Goal: Transaction & Acquisition: Purchase product/service

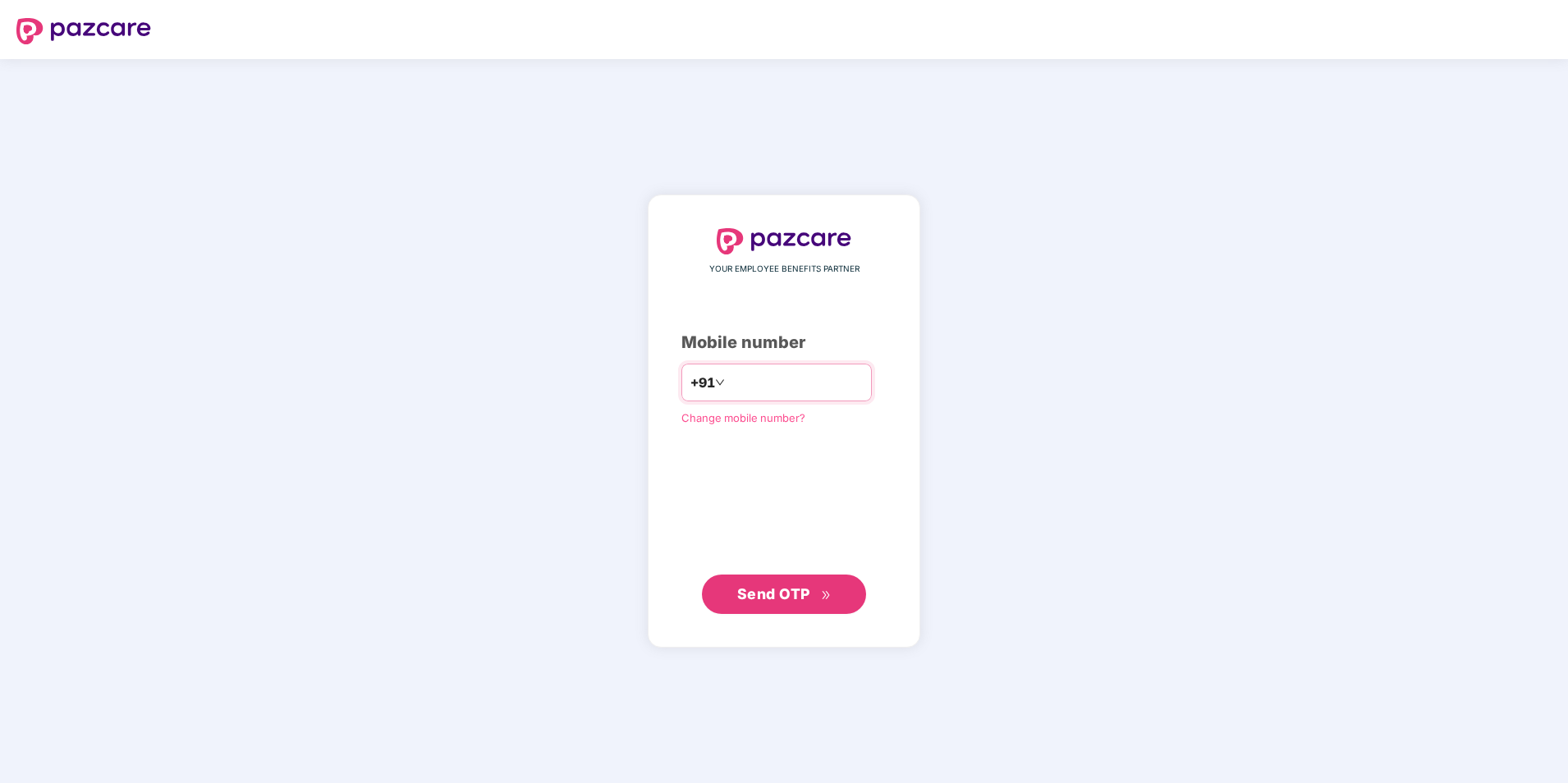
click at [750, 386] on input "number" at bounding box center [796, 382] width 135 height 26
type input "**********"
click at [806, 605] on span "Send OTP" at bounding box center [784, 594] width 95 height 23
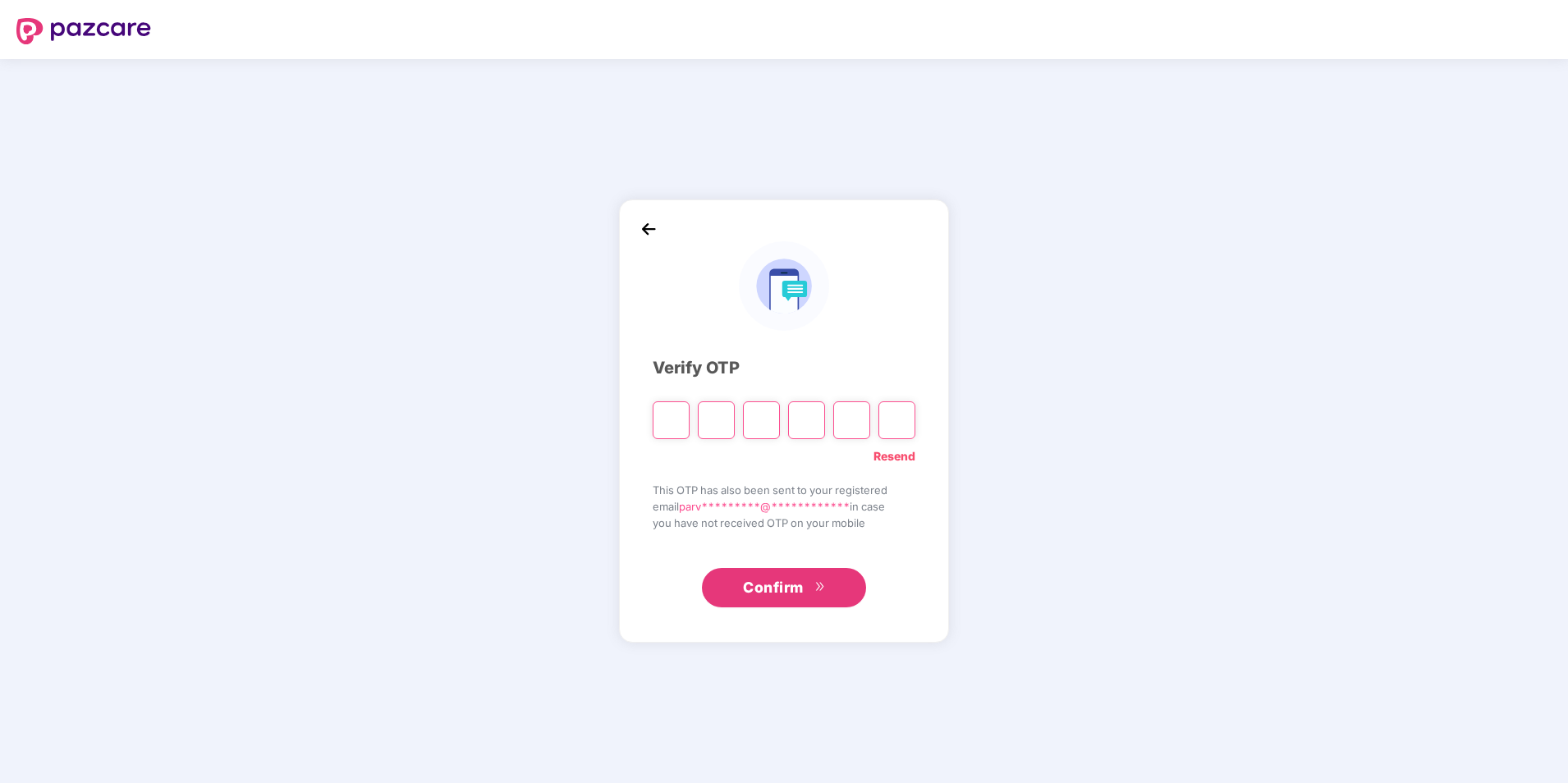
type input "*"
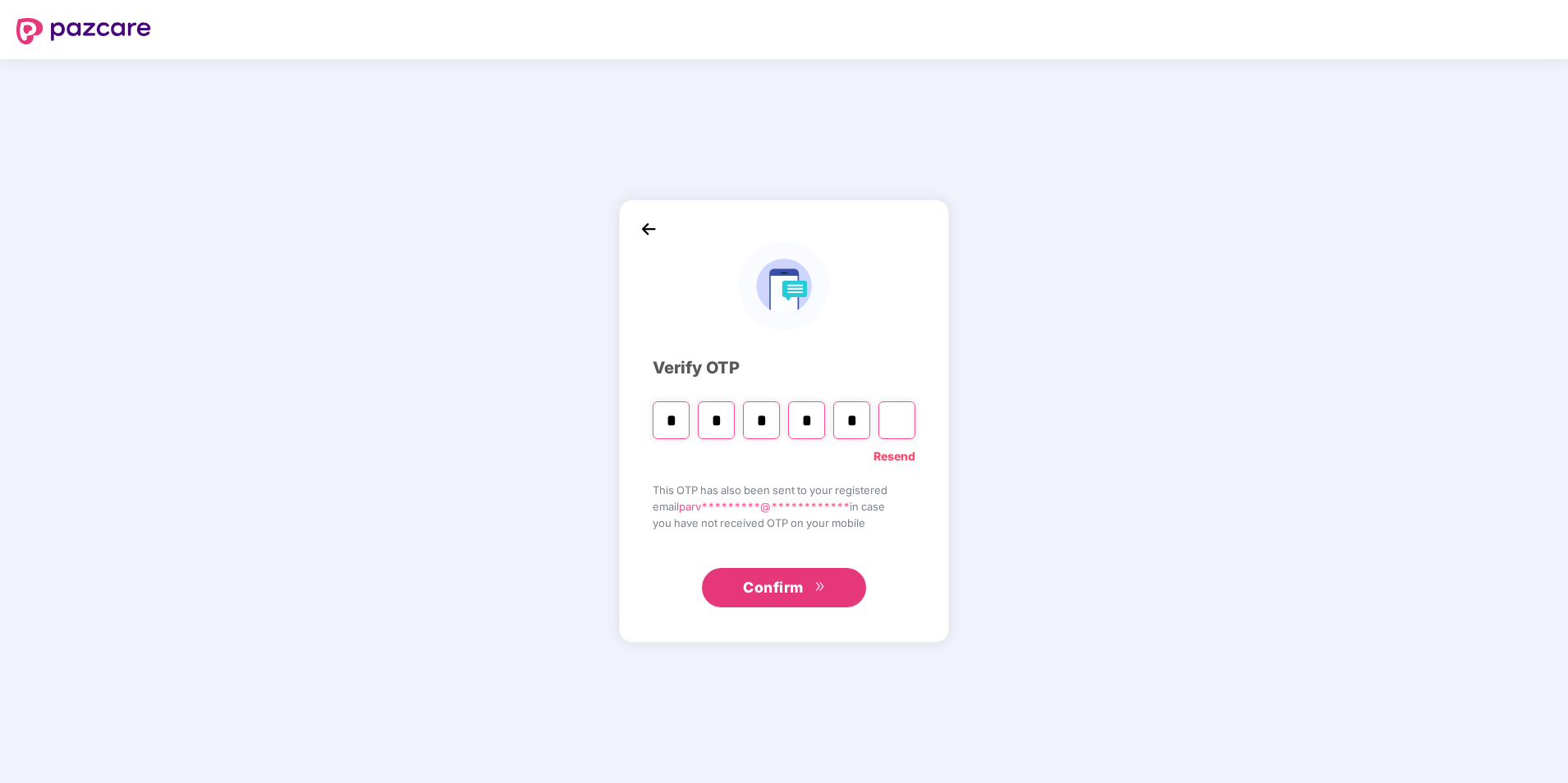
type input "*"
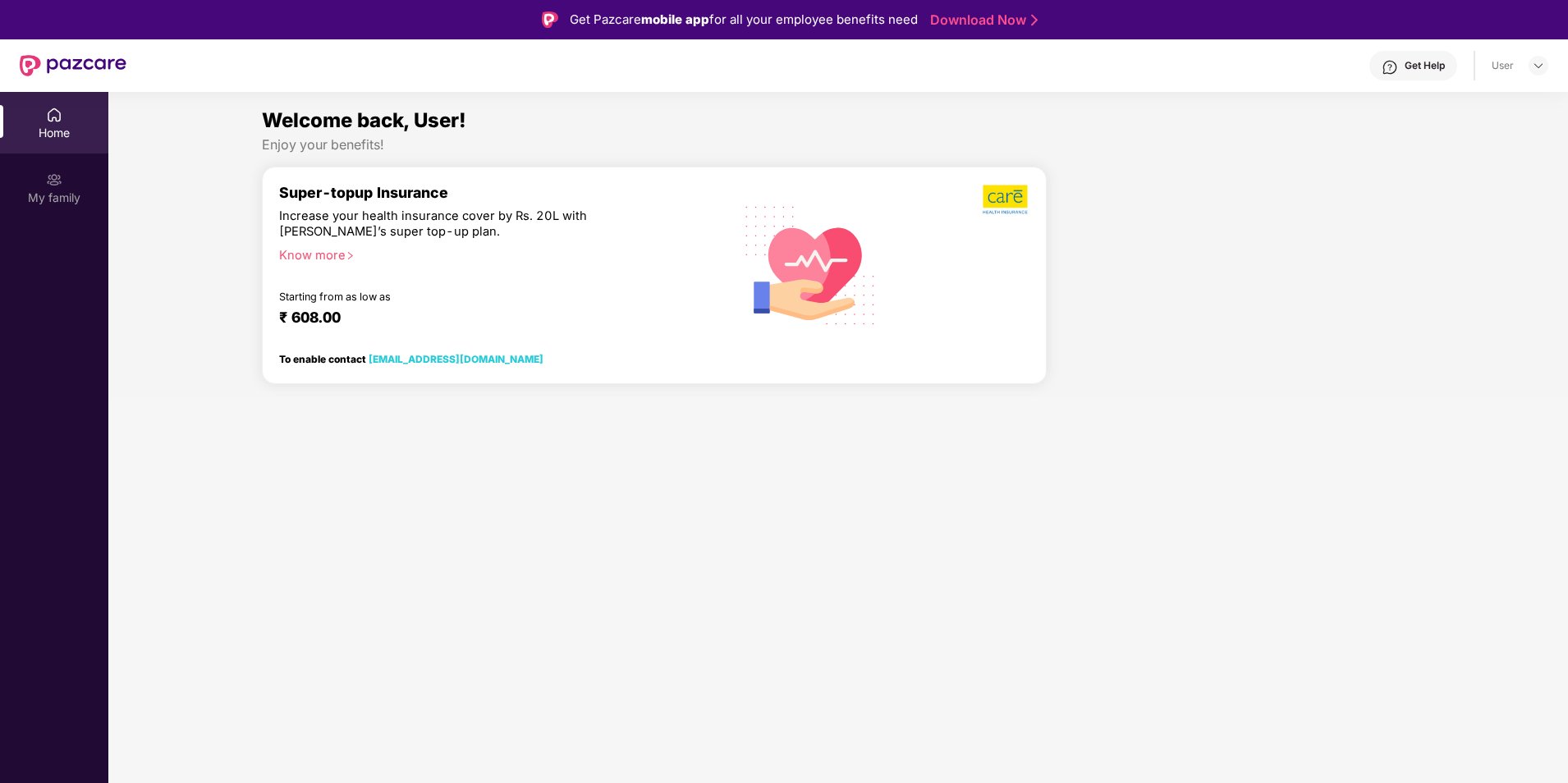
click at [42, 125] on div "Home" at bounding box center [54, 133] width 108 height 17
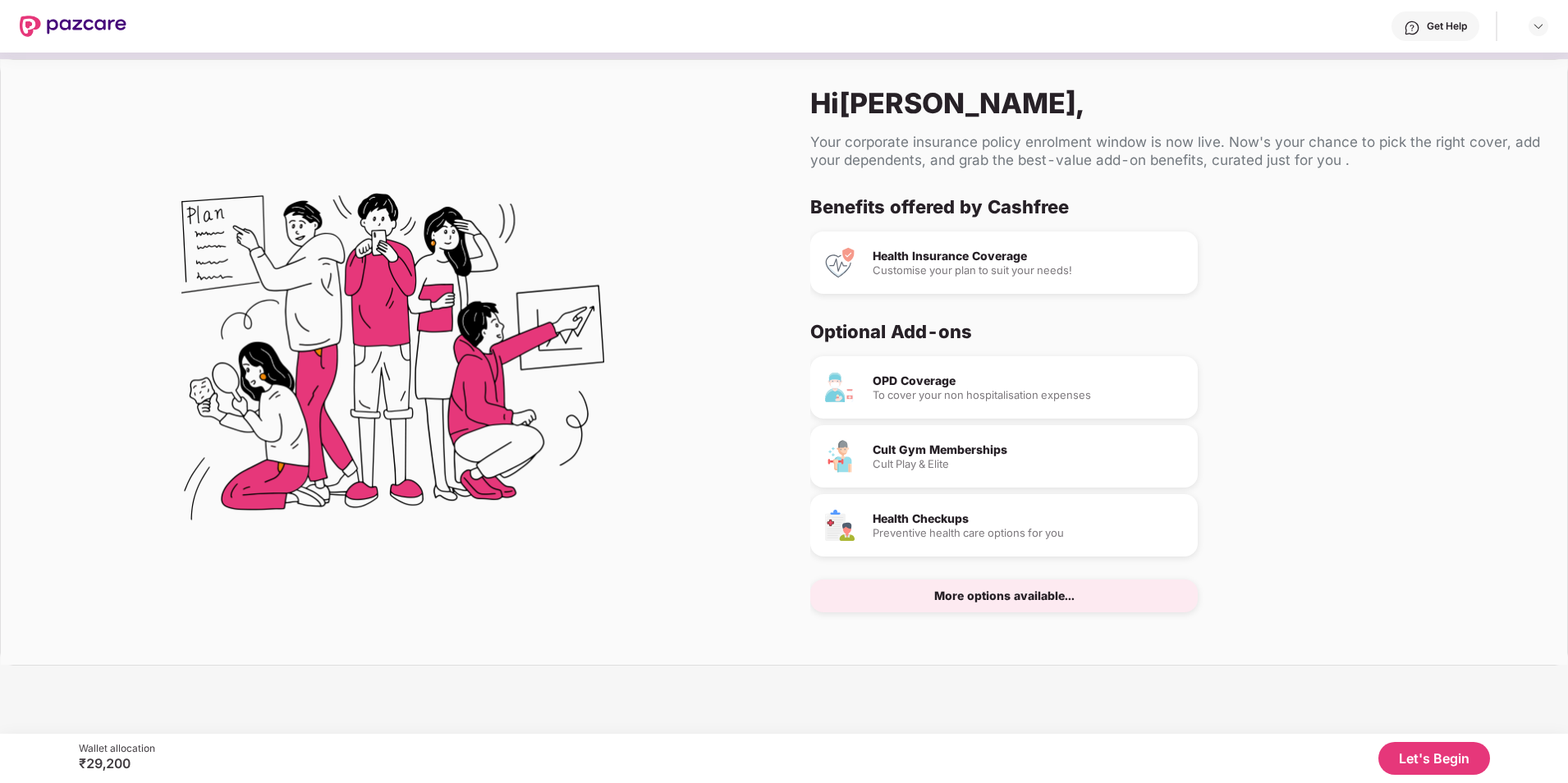
click at [1448, 753] on button "Let's Begin" at bounding box center [1433, 759] width 111 height 33
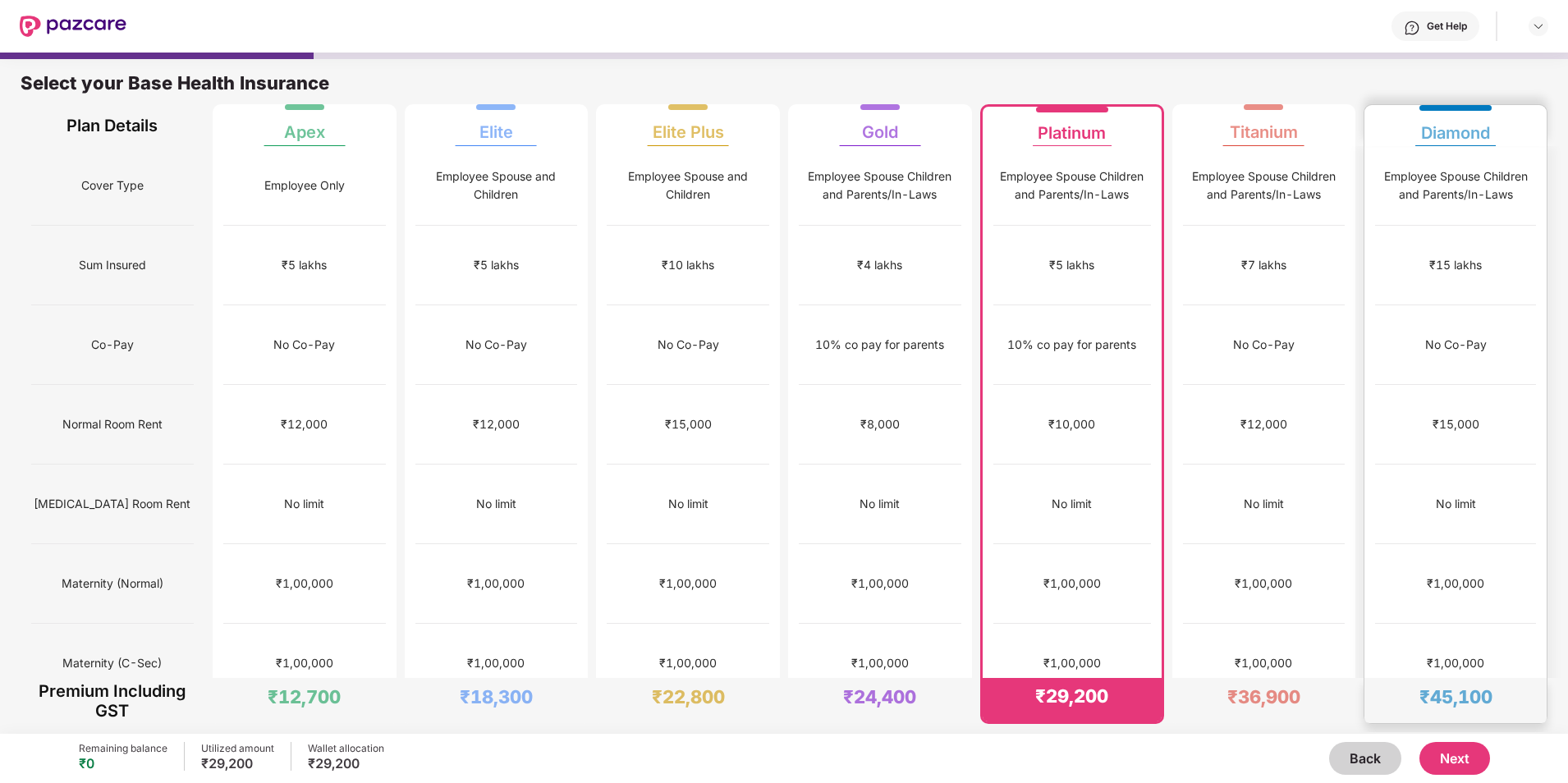
click at [1441, 544] on div "₹1,00,000" at bounding box center [1455, 584] width 161 height 80
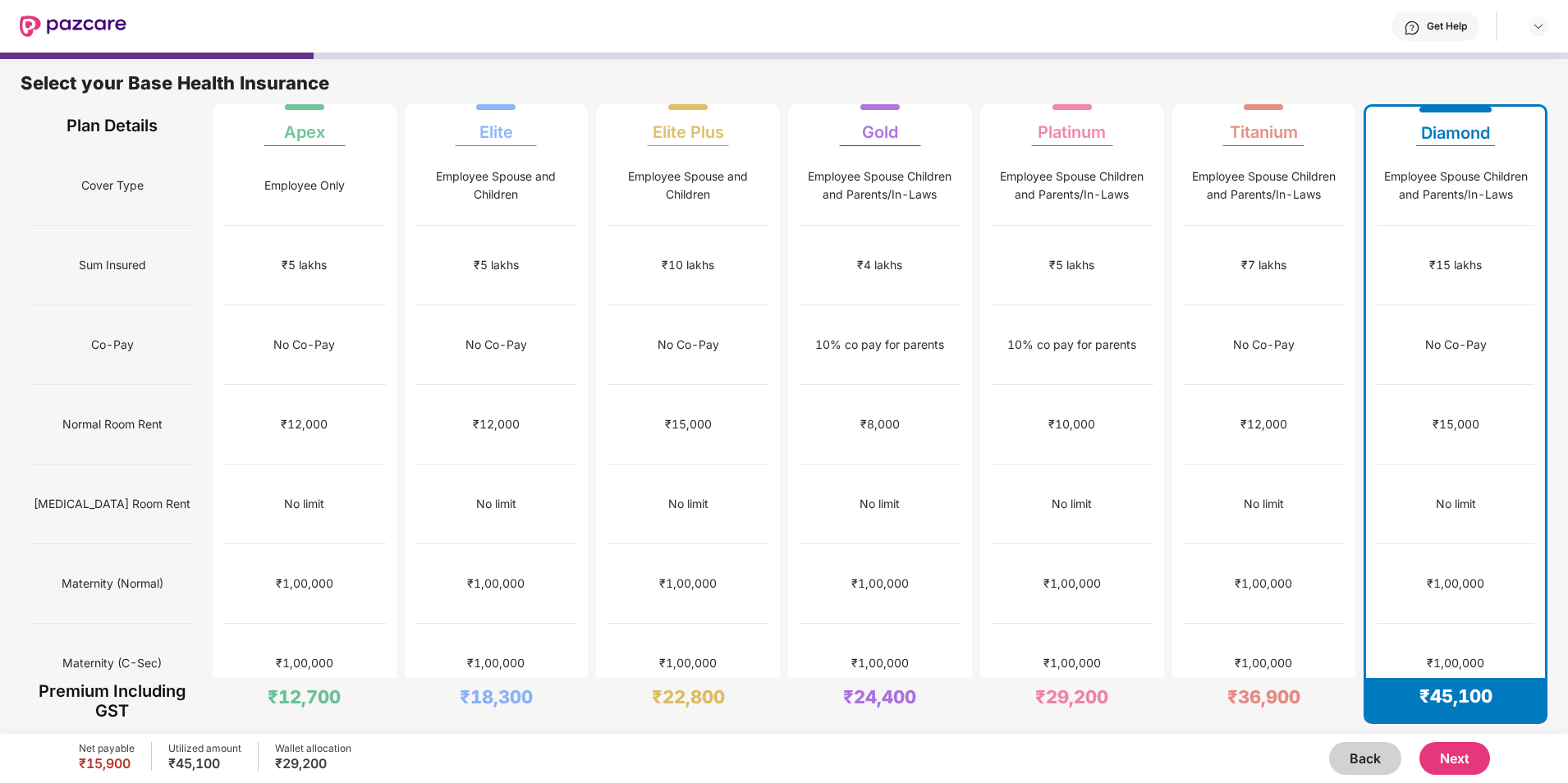
click at [1449, 760] on button "Next" at bounding box center [1454, 759] width 70 height 33
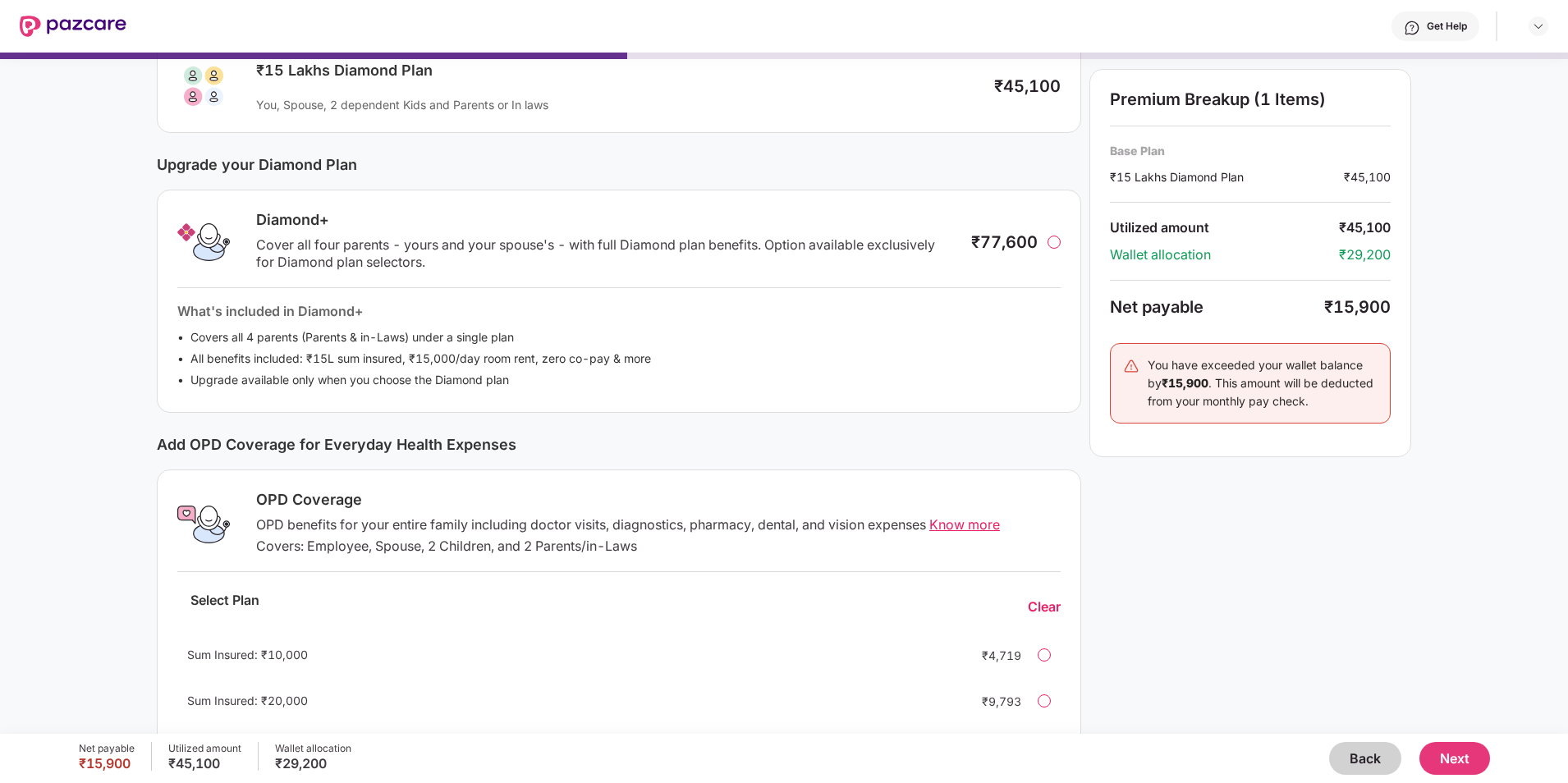
scroll to position [137, 0]
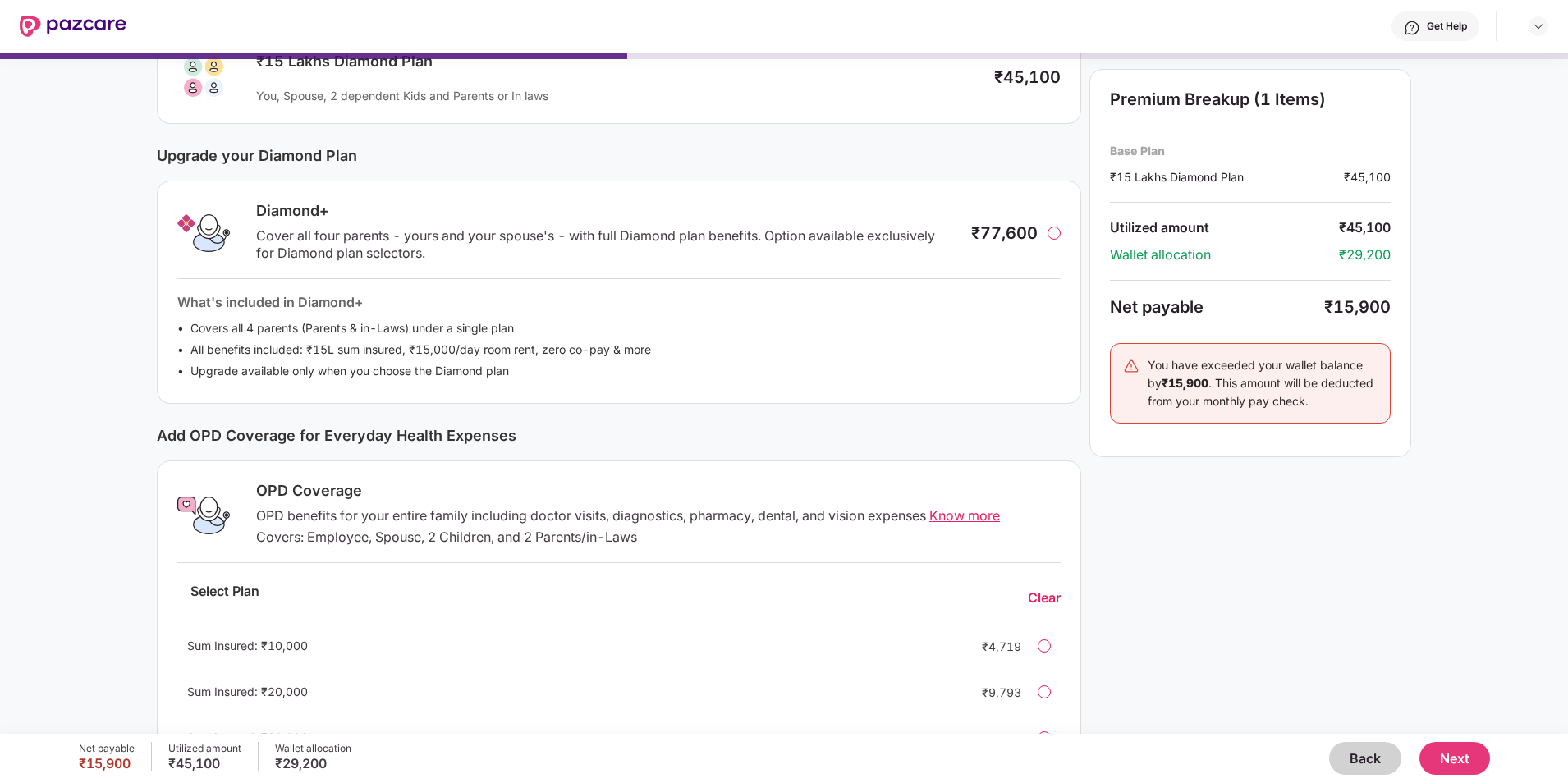
click at [589, 516] on div "OPD benefits for your entire family including doctor visits, diagnostics, pharm…" at bounding box center [658, 516] width 804 height 18
drag, startPoint x: 589, startPoint y: 516, endPoint x: 625, endPoint y: 530, distance: 38.6
click at [625, 530] on div "Covers: Employee, Spouse, 2 Children, and 2 Parents/in-Laws" at bounding box center [658, 537] width 804 height 18
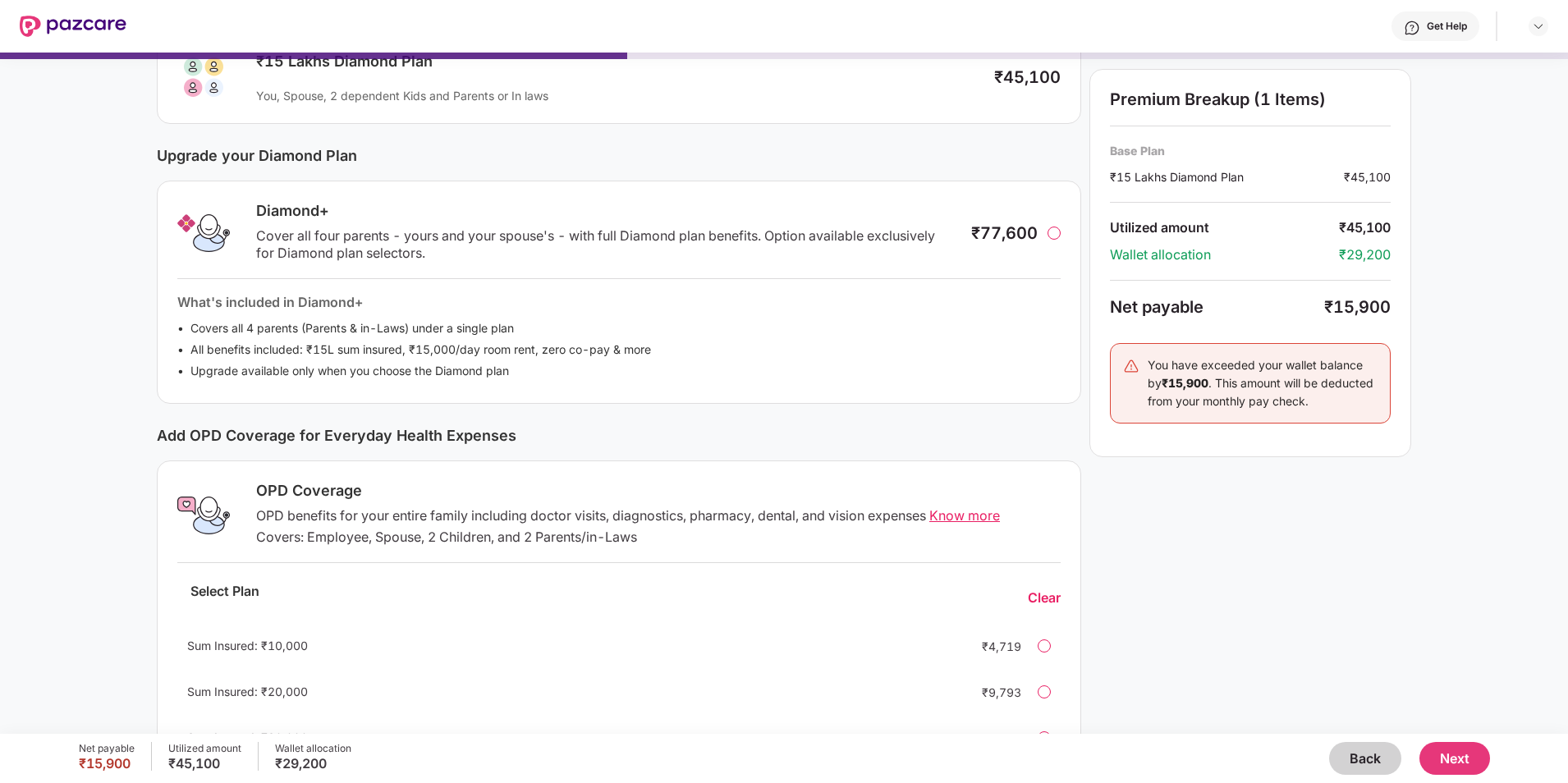
scroll to position [207, 0]
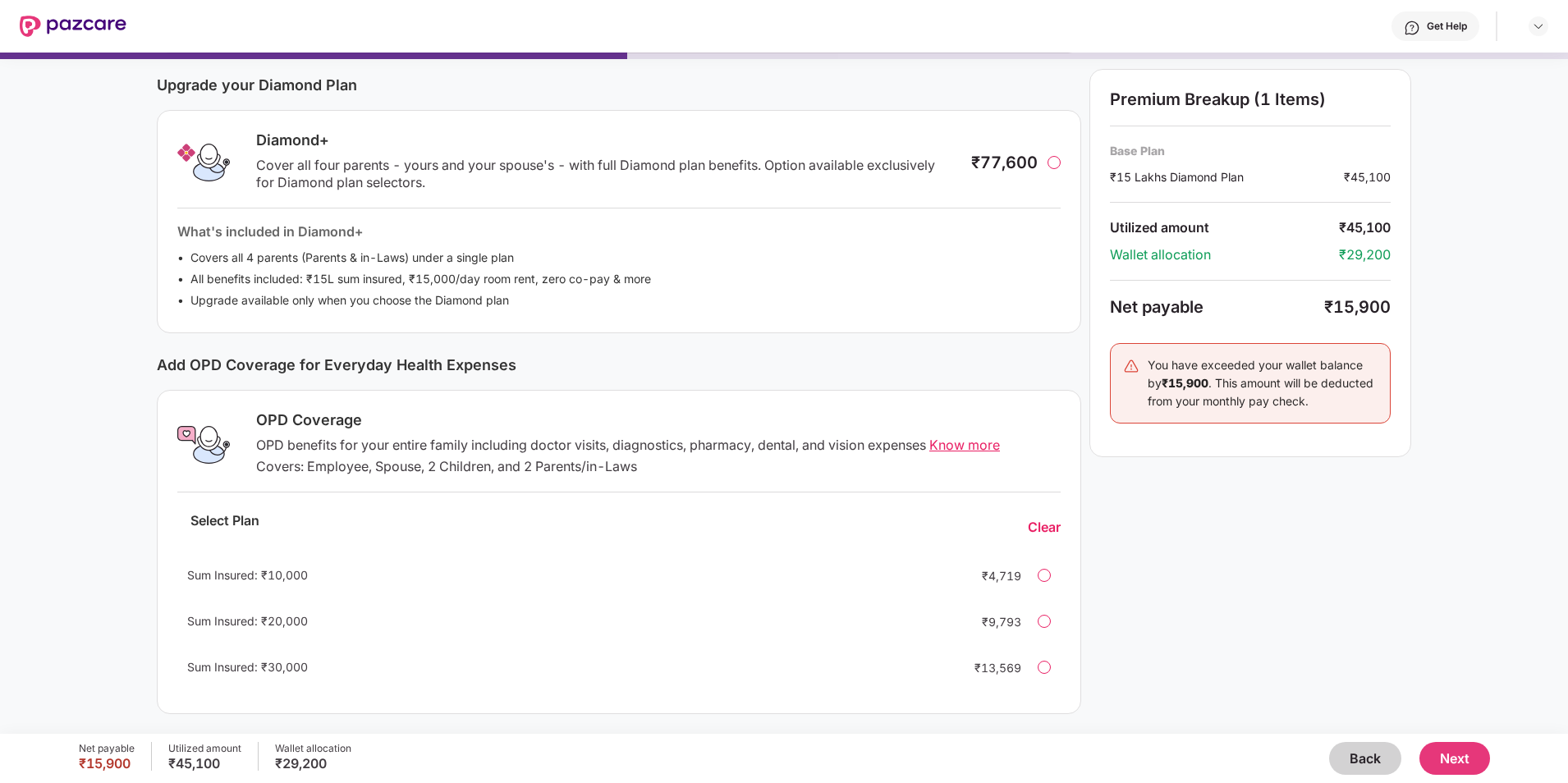
click at [977, 436] on div "OPD Coverage OPD benefits for your entire family including doctor visits, diagn…" at bounding box center [653, 445] width 814 height 68
click at [978, 448] on span "Know more" at bounding box center [964, 445] width 70 height 17
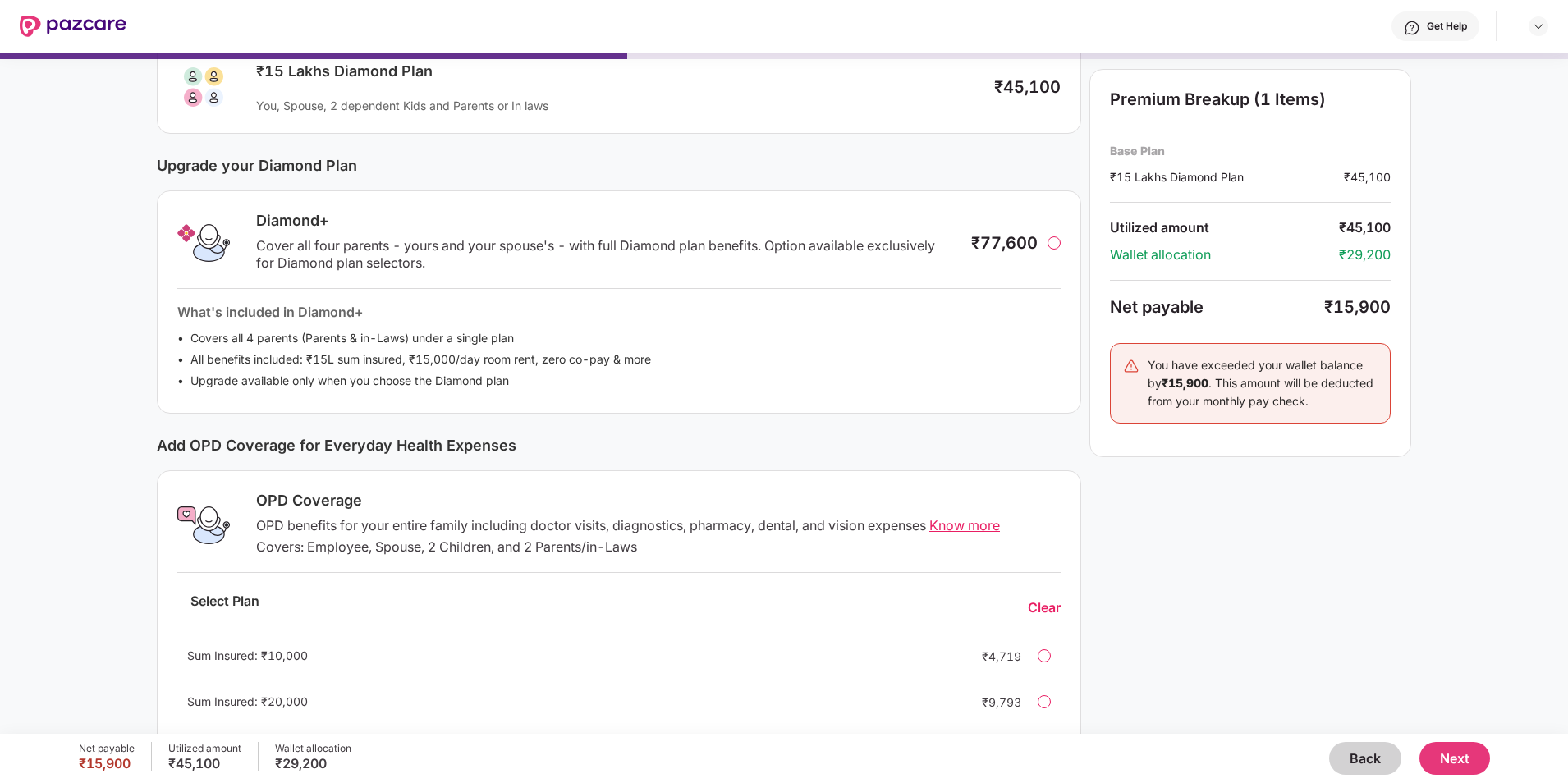
scroll to position [0, 0]
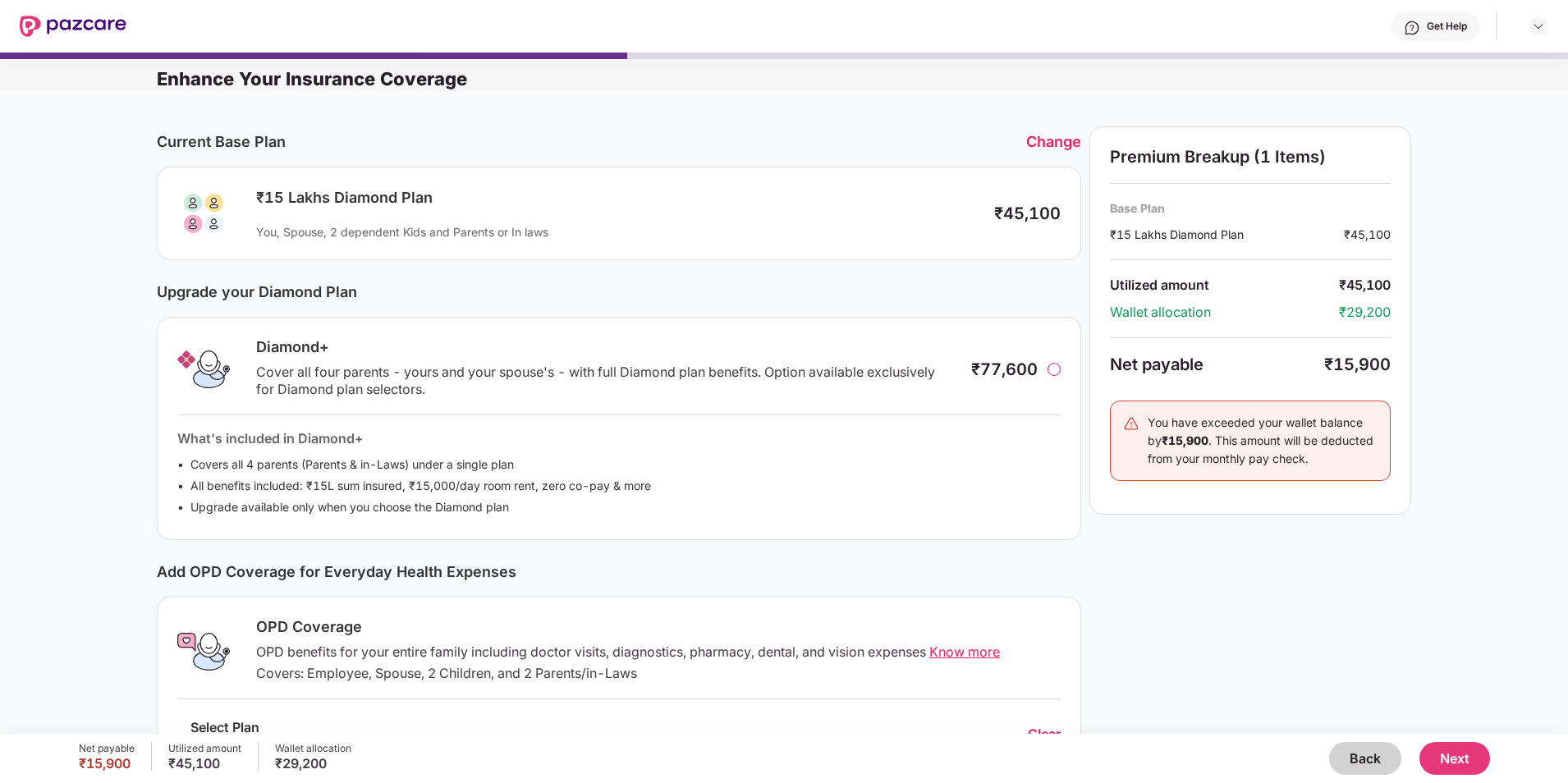
click at [1271, 438] on div "You have exceeded your wallet balance by ₹15,900 . This amount will be deducted…" at bounding box center [1263, 441] width 230 height 55
drag, startPoint x: 1271, startPoint y: 438, endPoint x: 1336, endPoint y: 459, distance: 68.3
click at [1336, 459] on div "You have exceeded your wallet balance by ₹15,900 . This amount will be deducted…" at bounding box center [1263, 441] width 230 height 55
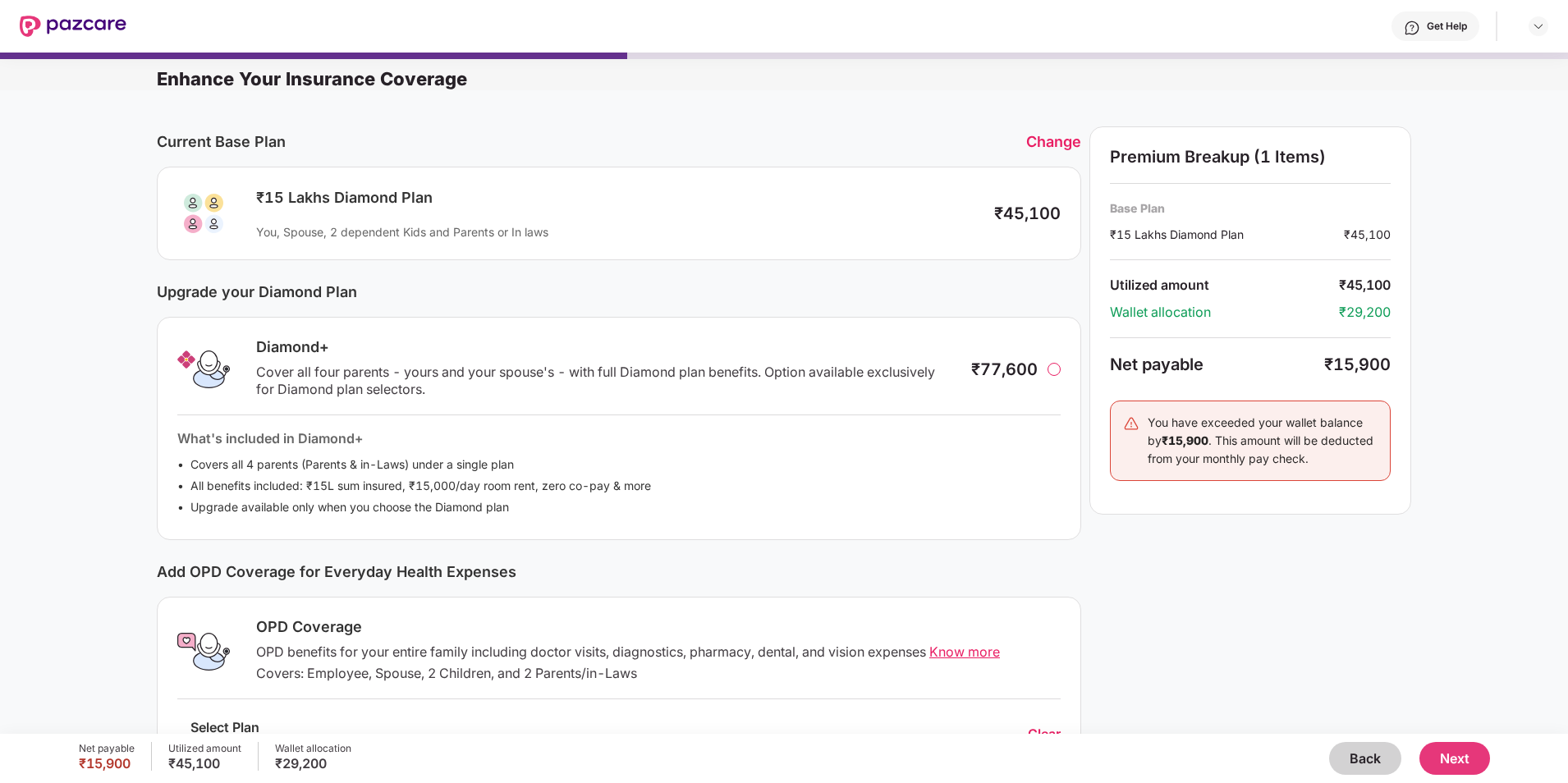
click at [1269, 444] on div "You have exceeded your wallet balance by ₹15,900 . This amount will be deducted…" at bounding box center [1263, 441] width 230 height 55
drag, startPoint x: 1269, startPoint y: 444, endPoint x: 1314, endPoint y: 454, distance: 46.1
click at [1314, 454] on div "You have exceeded your wallet balance by ₹15,900 . This amount will be deducted…" at bounding box center [1263, 441] width 230 height 55
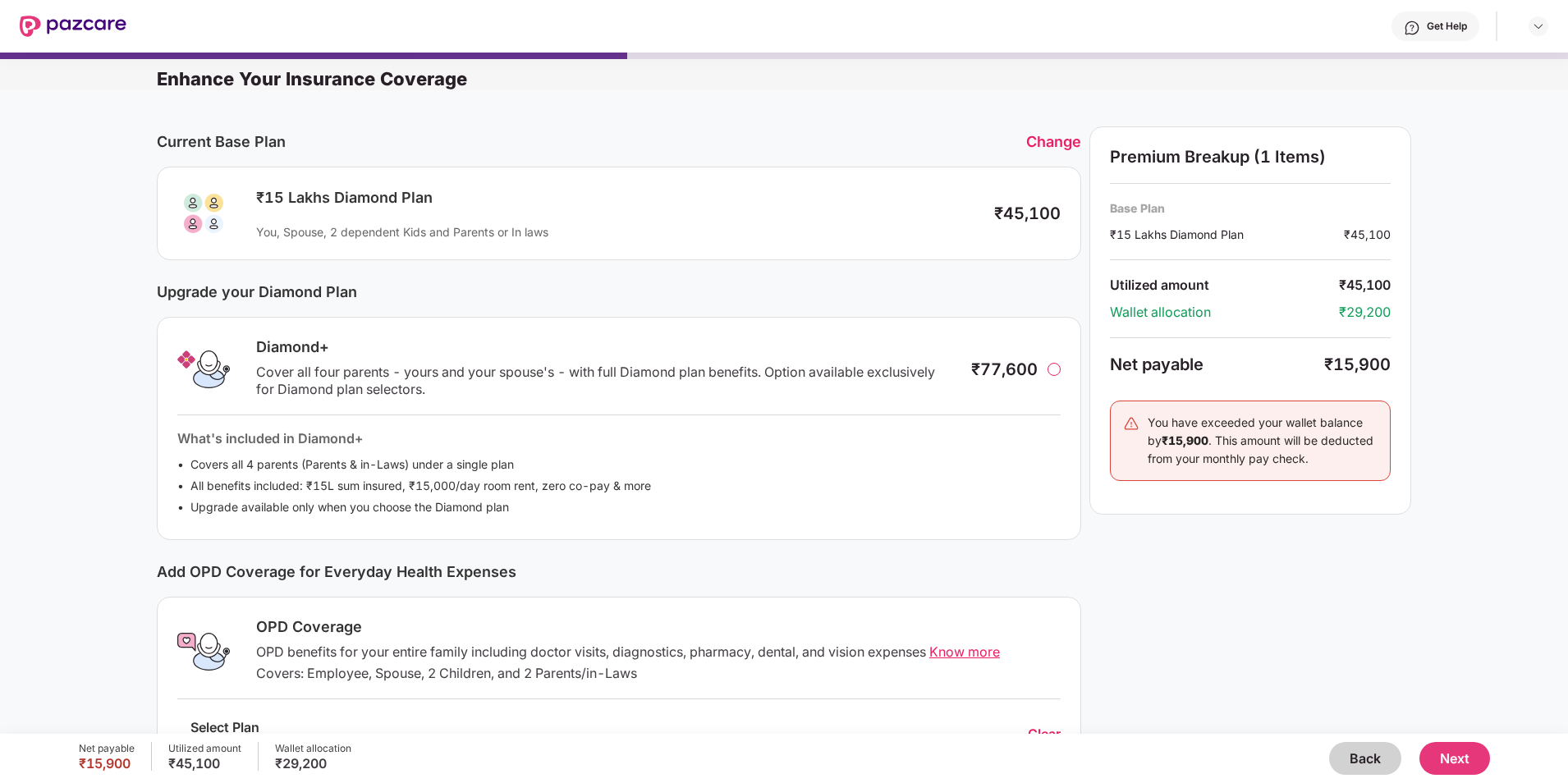
click at [1260, 446] on div "You have exceeded your wallet balance by ₹15,900 . This amount will be deducted…" at bounding box center [1263, 441] width 230 height 55
drag, startPoint x: 1260, startPoint y: 446, endPoint x: 1317, endPoint y: 455, distance: 57.7
click at [1317, 455] on div "You have exceeded your wallet balance by ₹15,900 . This amount will be deducted…" at bounding box center [1263, 441] width 230 height 55
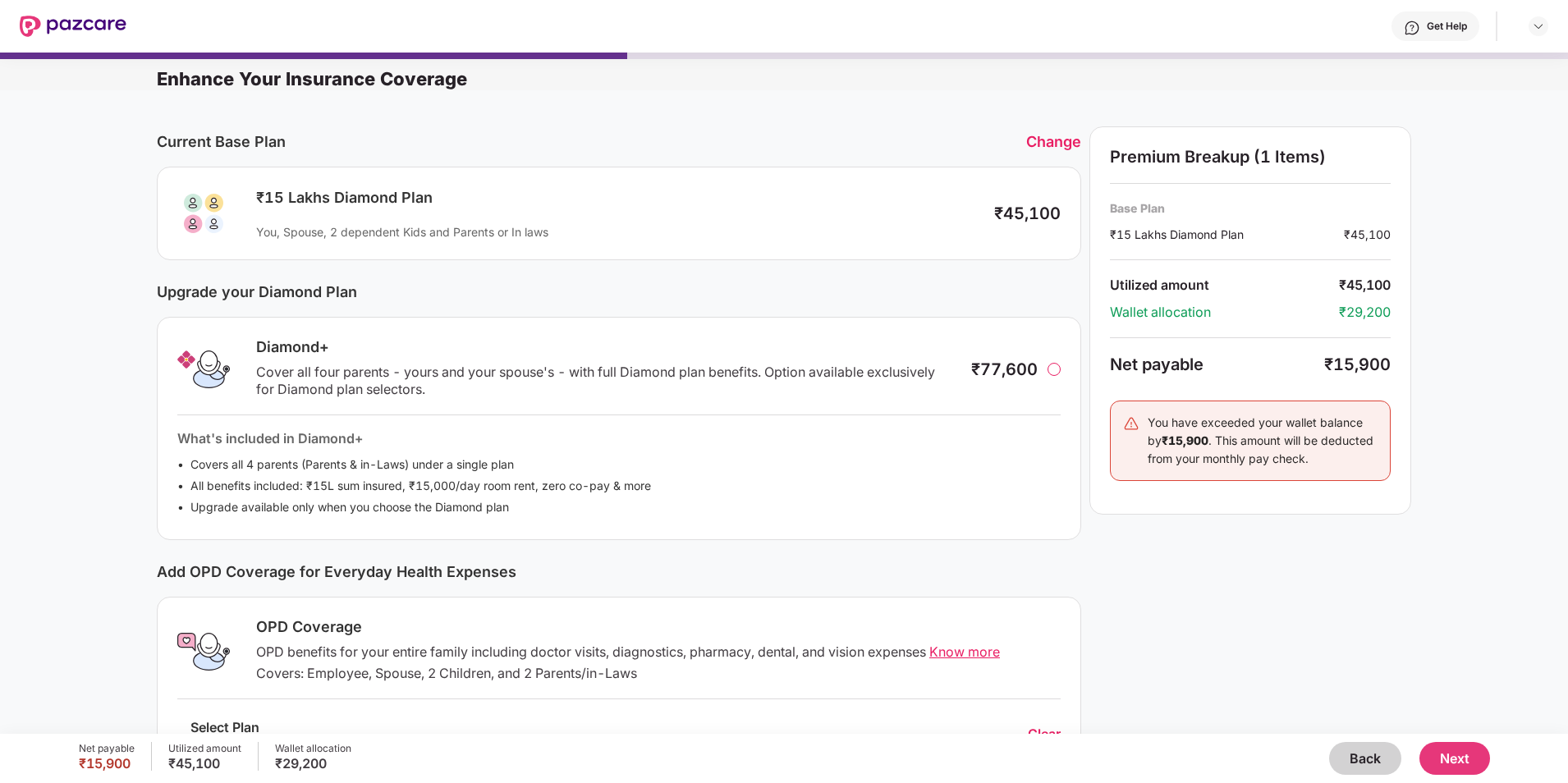
click at [1459, 759] on button "Next" at bounding box center [1454, 759] width 70 height 33
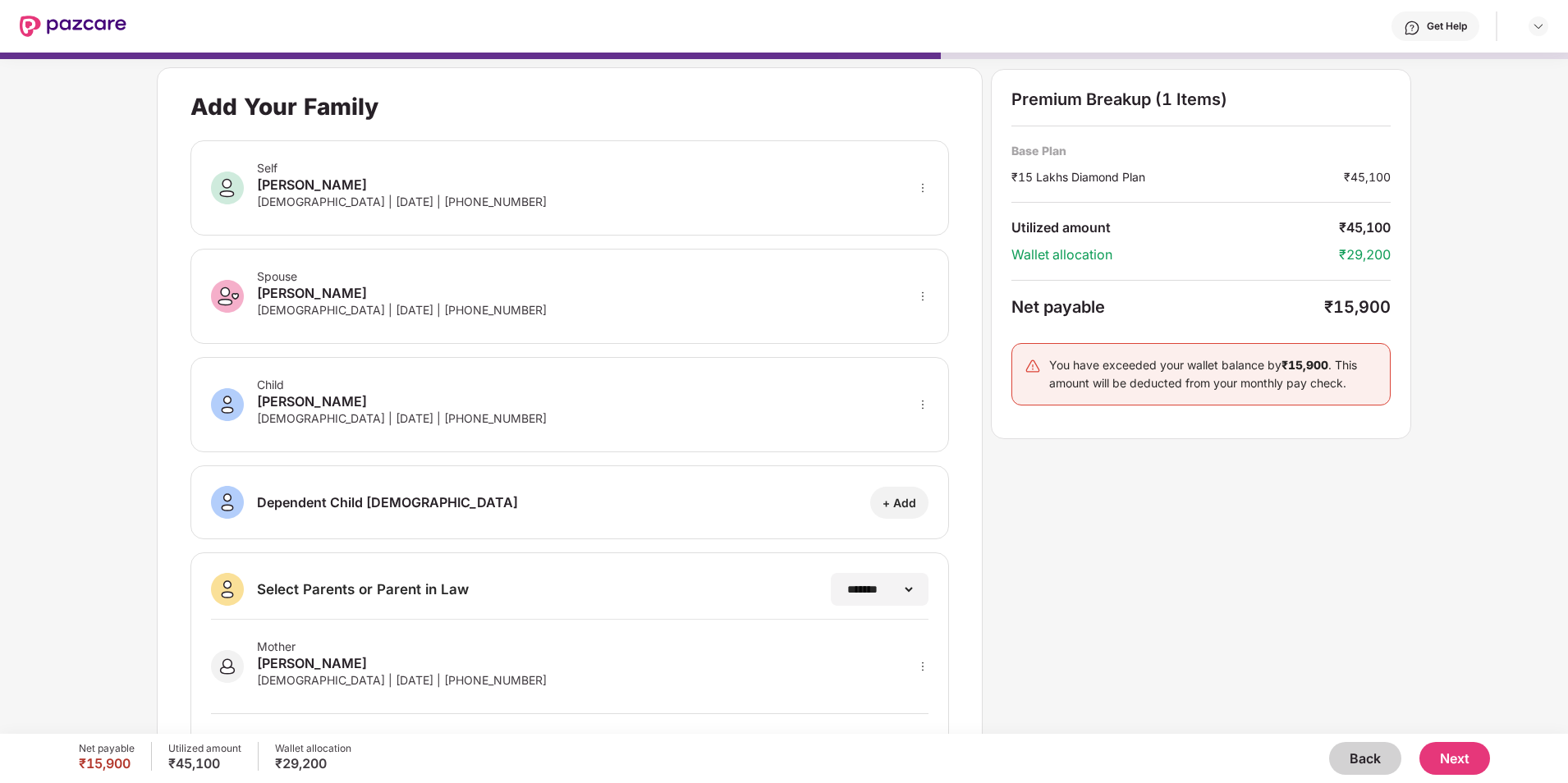
click at [1364, 770] on button "Back" at bounding box center [1365, 759] width 72 height 33
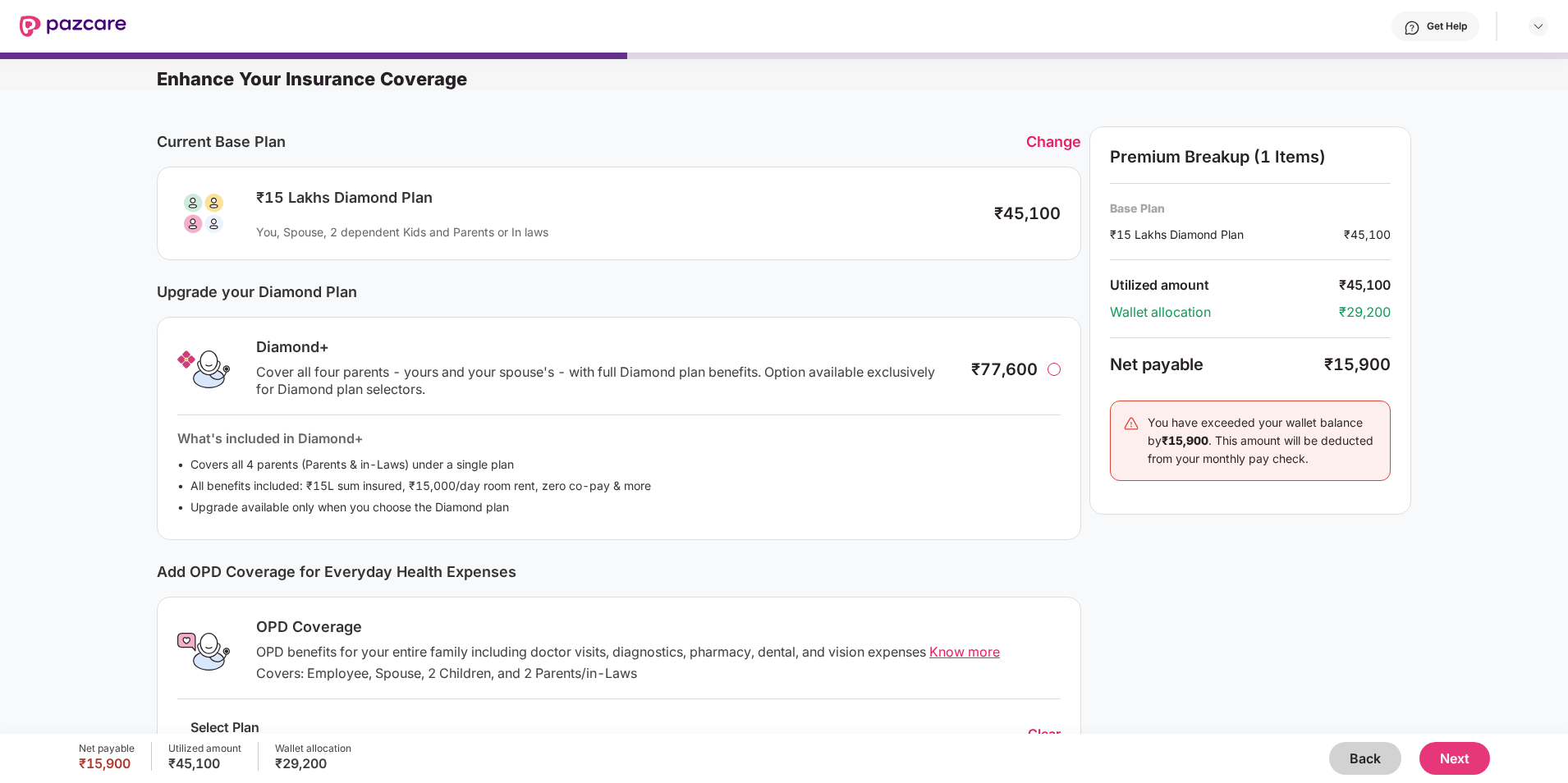
click at [1367, 763] on button "Back" at bounding box center [1365, 759] width 72 height 33
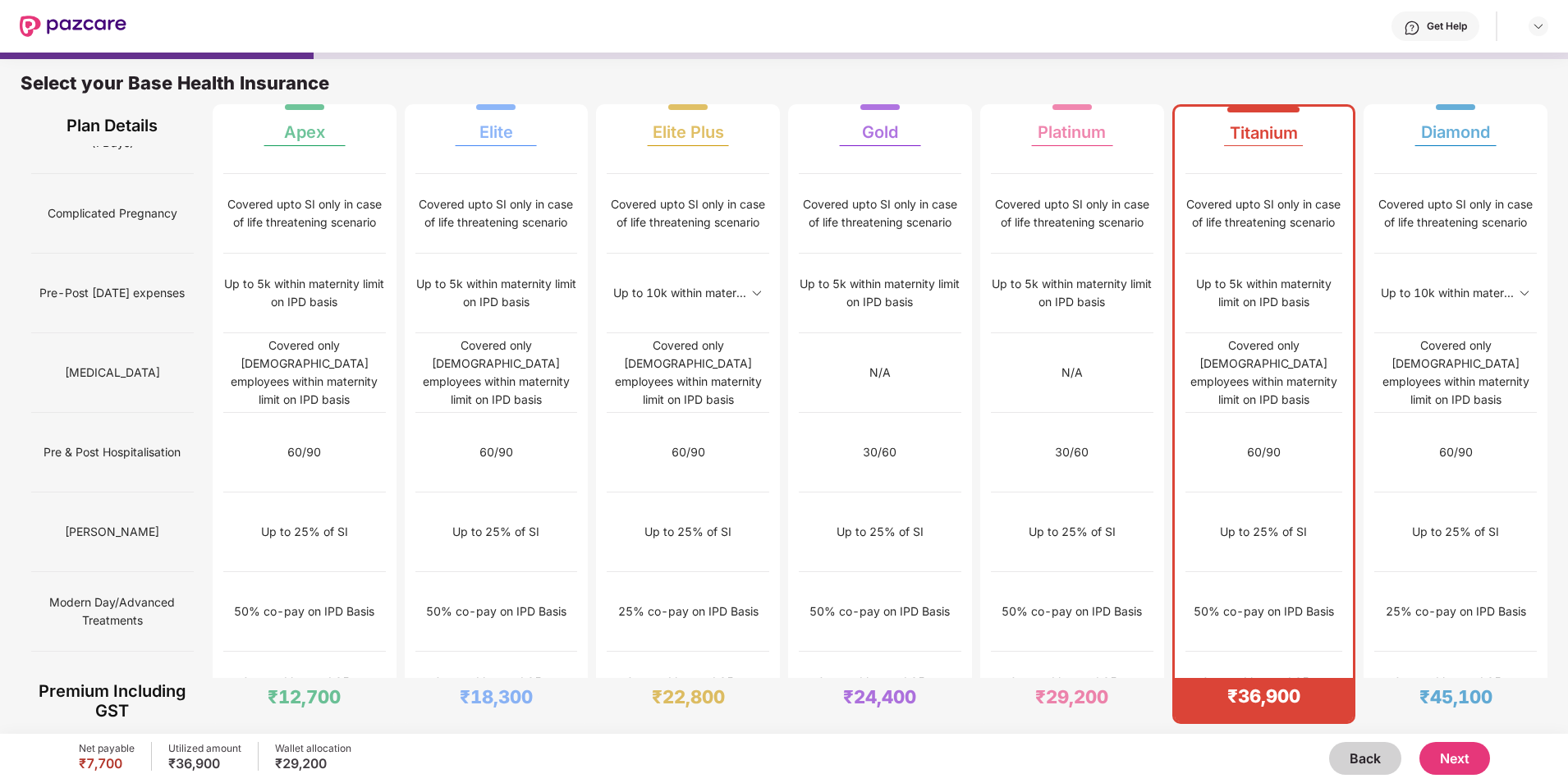
scroll to position [1007, 0]
click at [1466, 760] on button "Next" at bounding box center [1454, 759] width 70 height 33
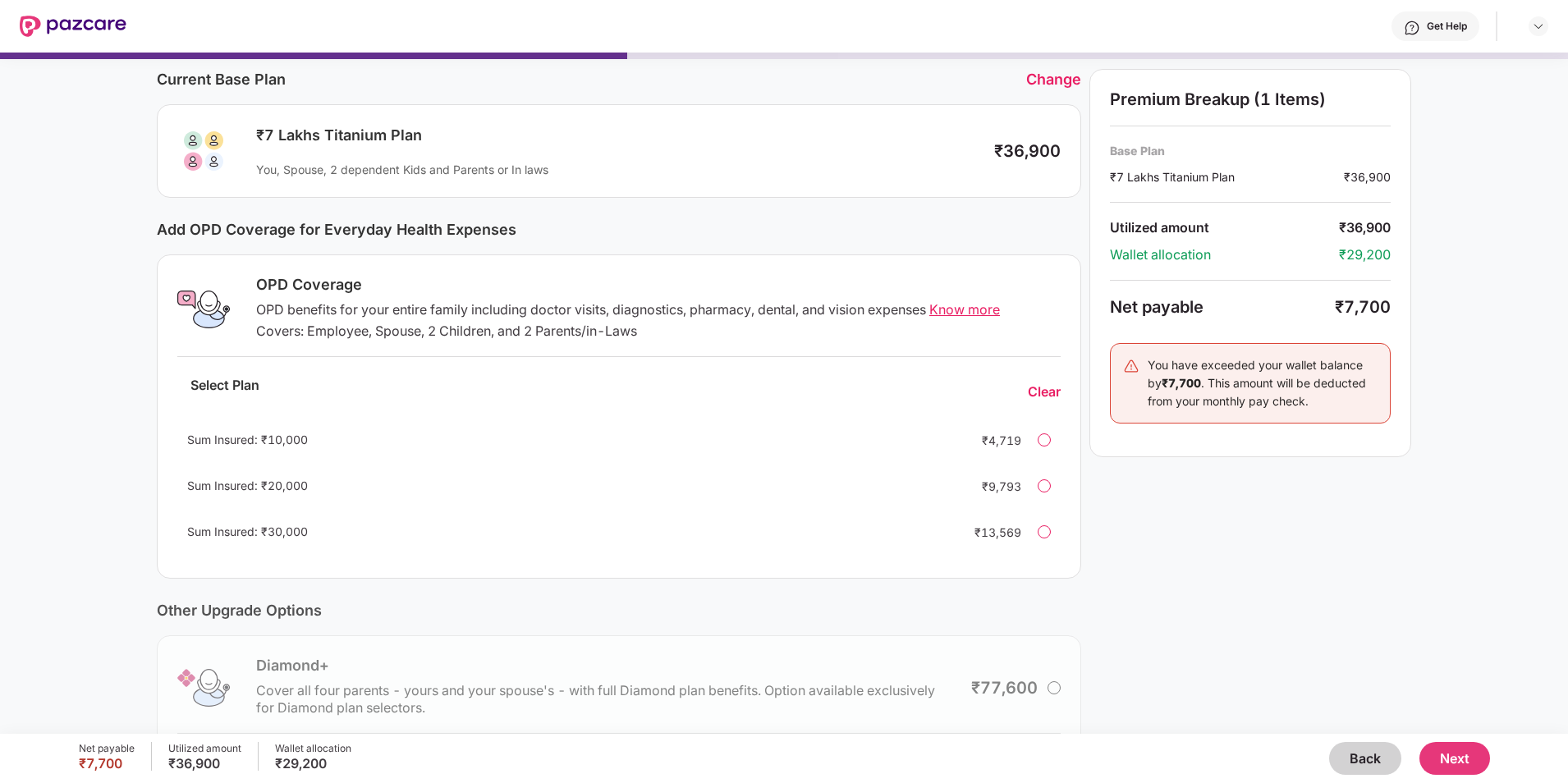
scroll to position [0, 0]
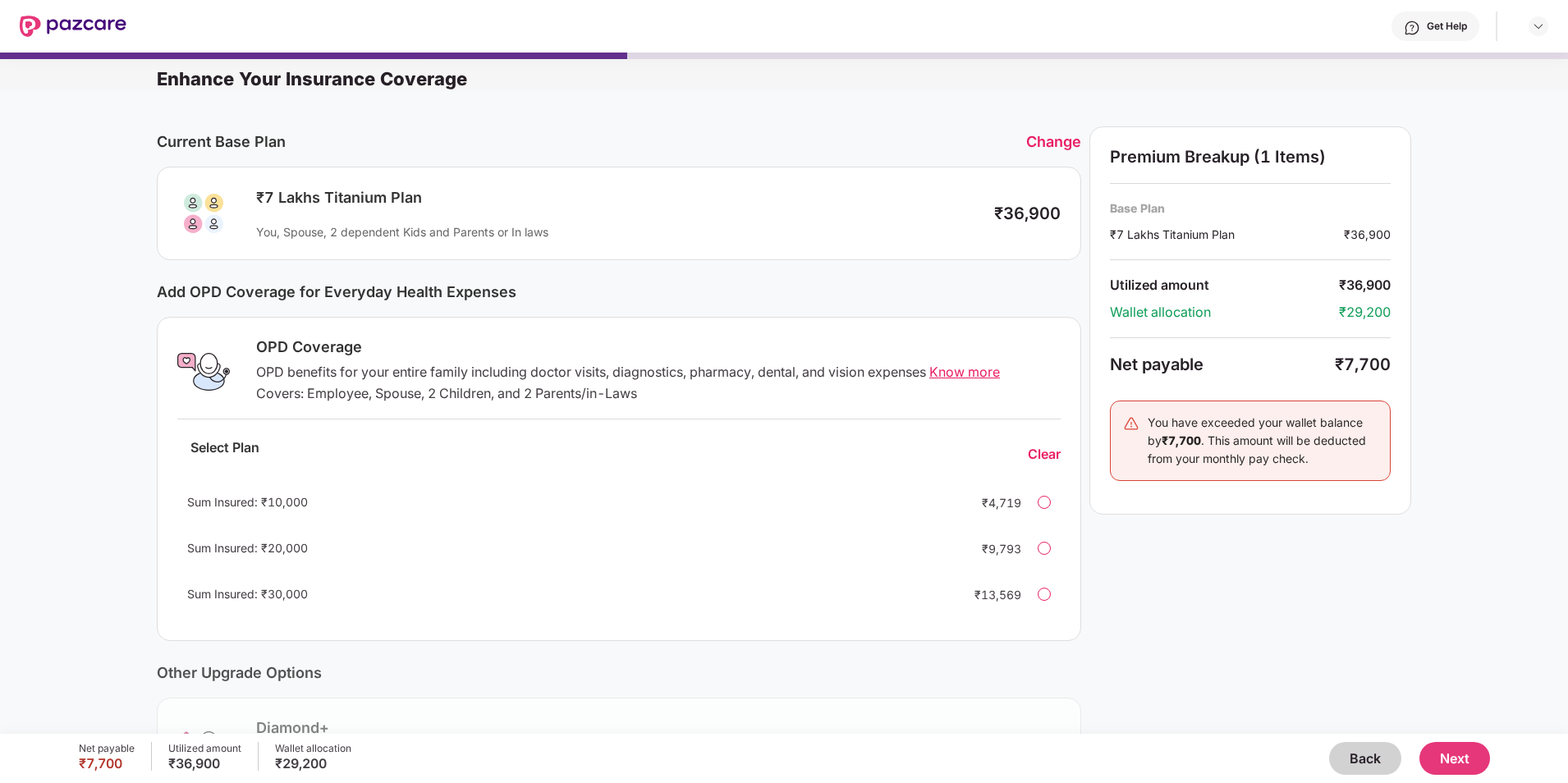
click at [1449, 754] on button "Next" at bounding box center [1454, 759] width 70 height 33
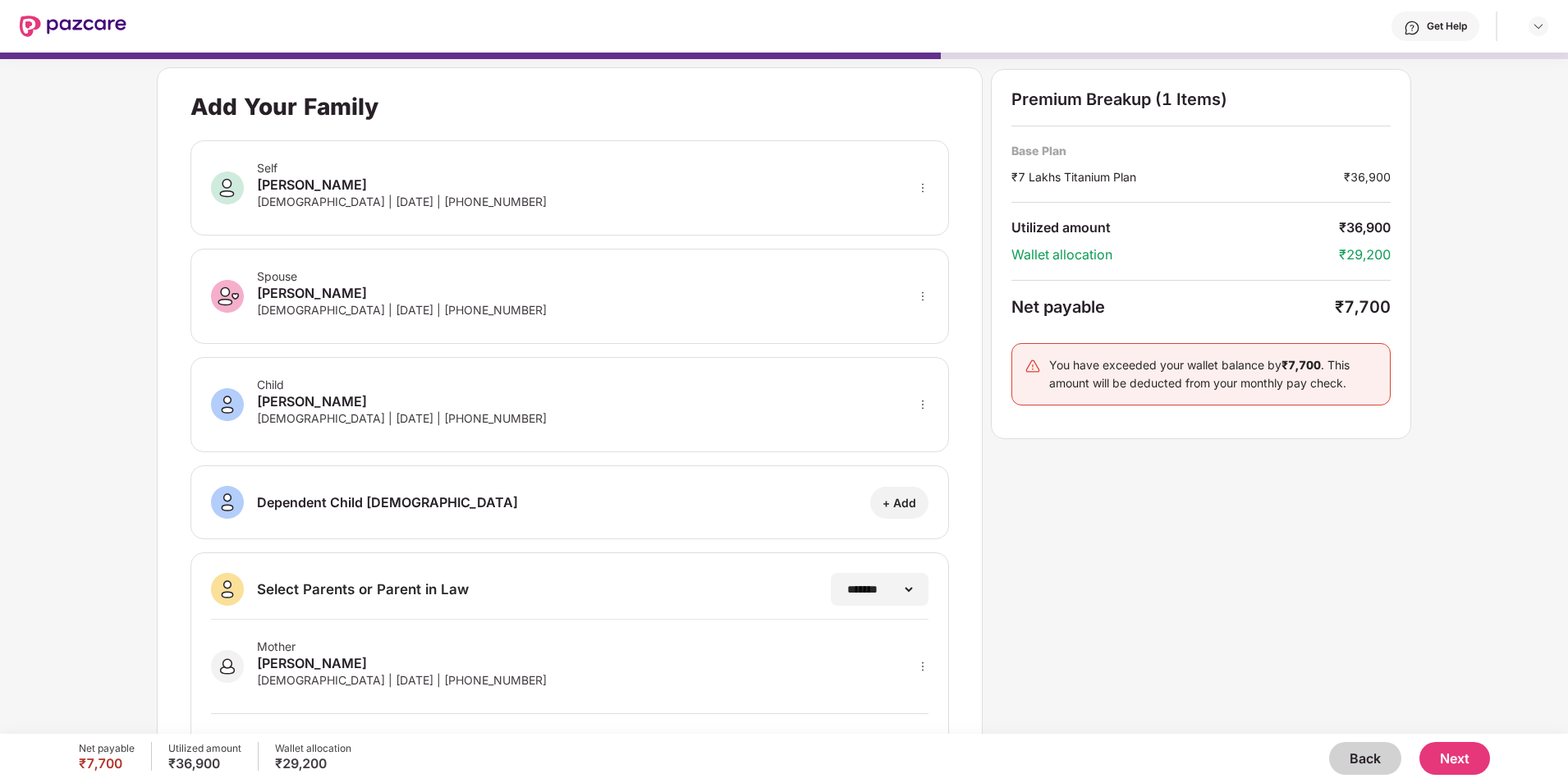
scroll to position [113, 0]
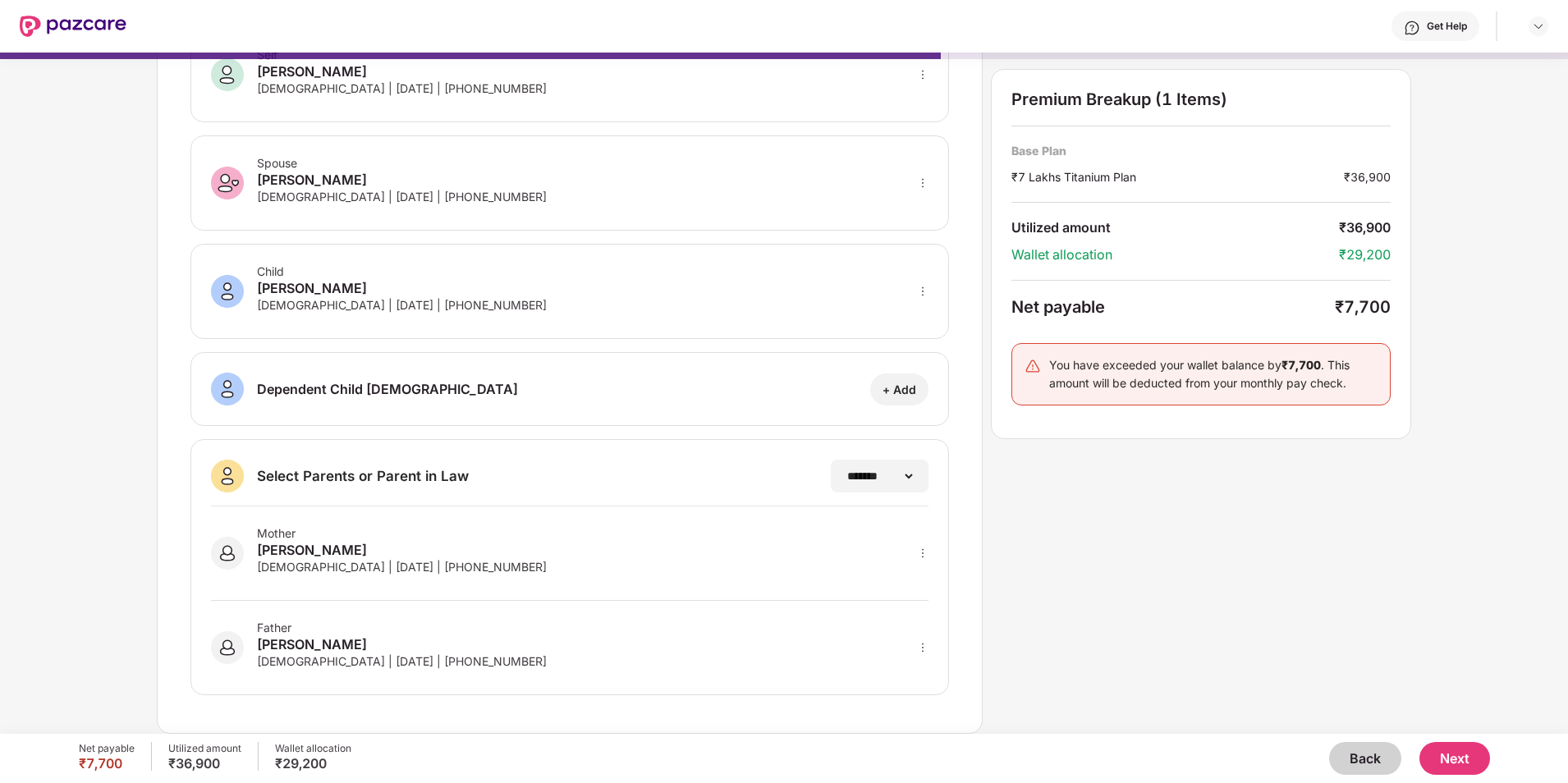
click at [1455, 762] on button "Next" at bounding box center [1454, 759] width 70 height 33
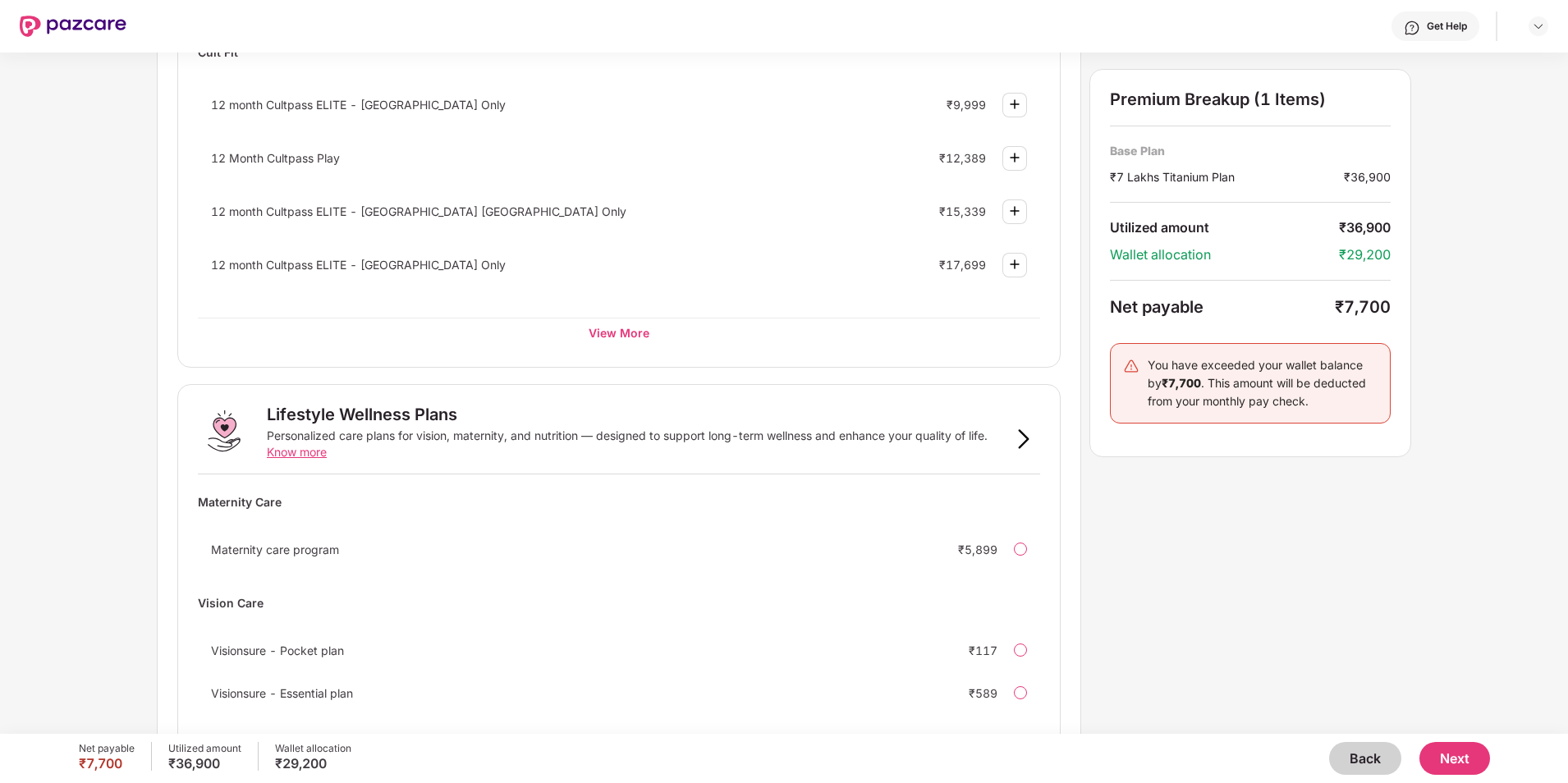
scroll to position [802, 0]
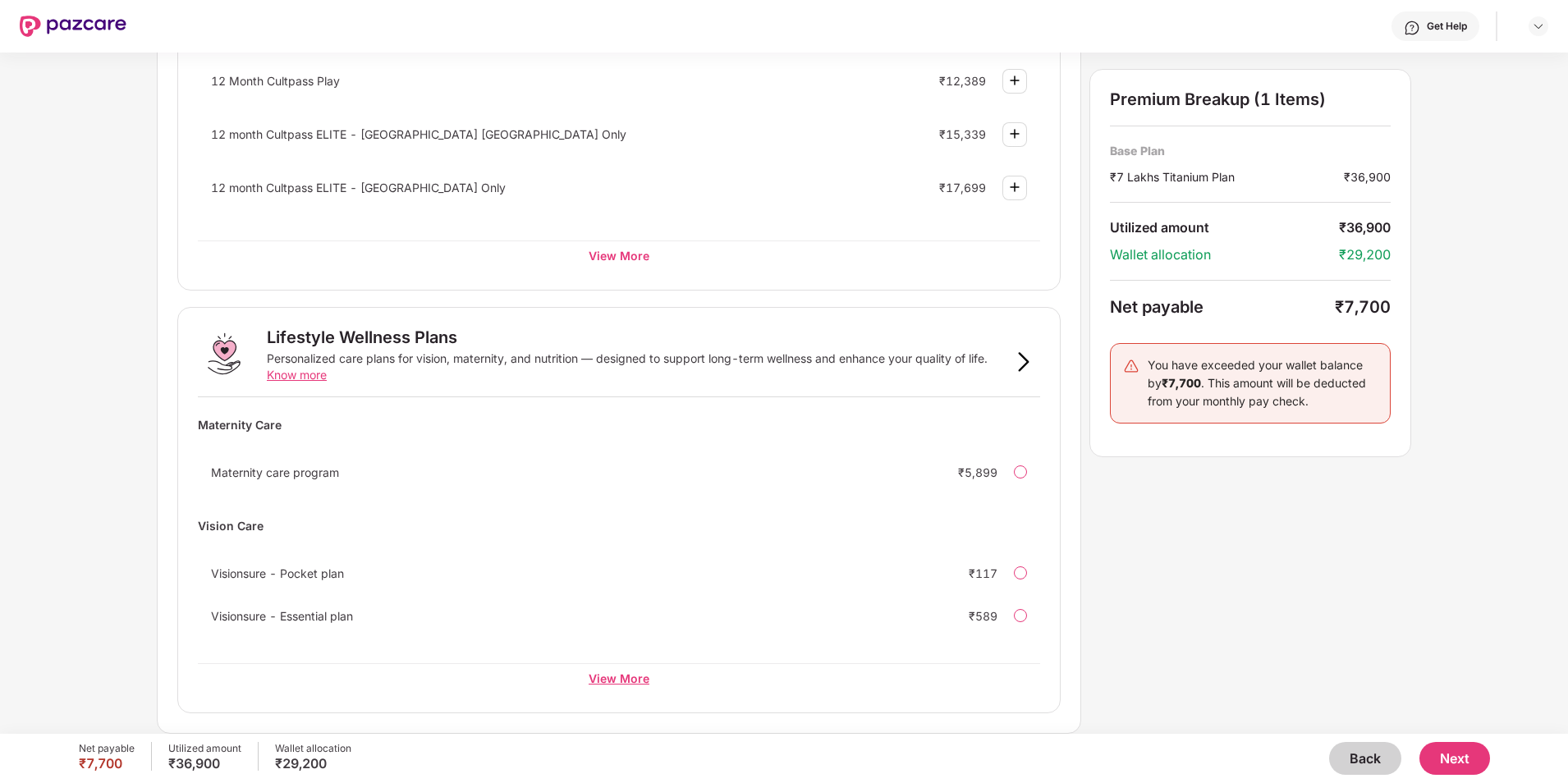
click at [625, 682] on div "View More" at bounding box center [619, 678] width 843 height 29
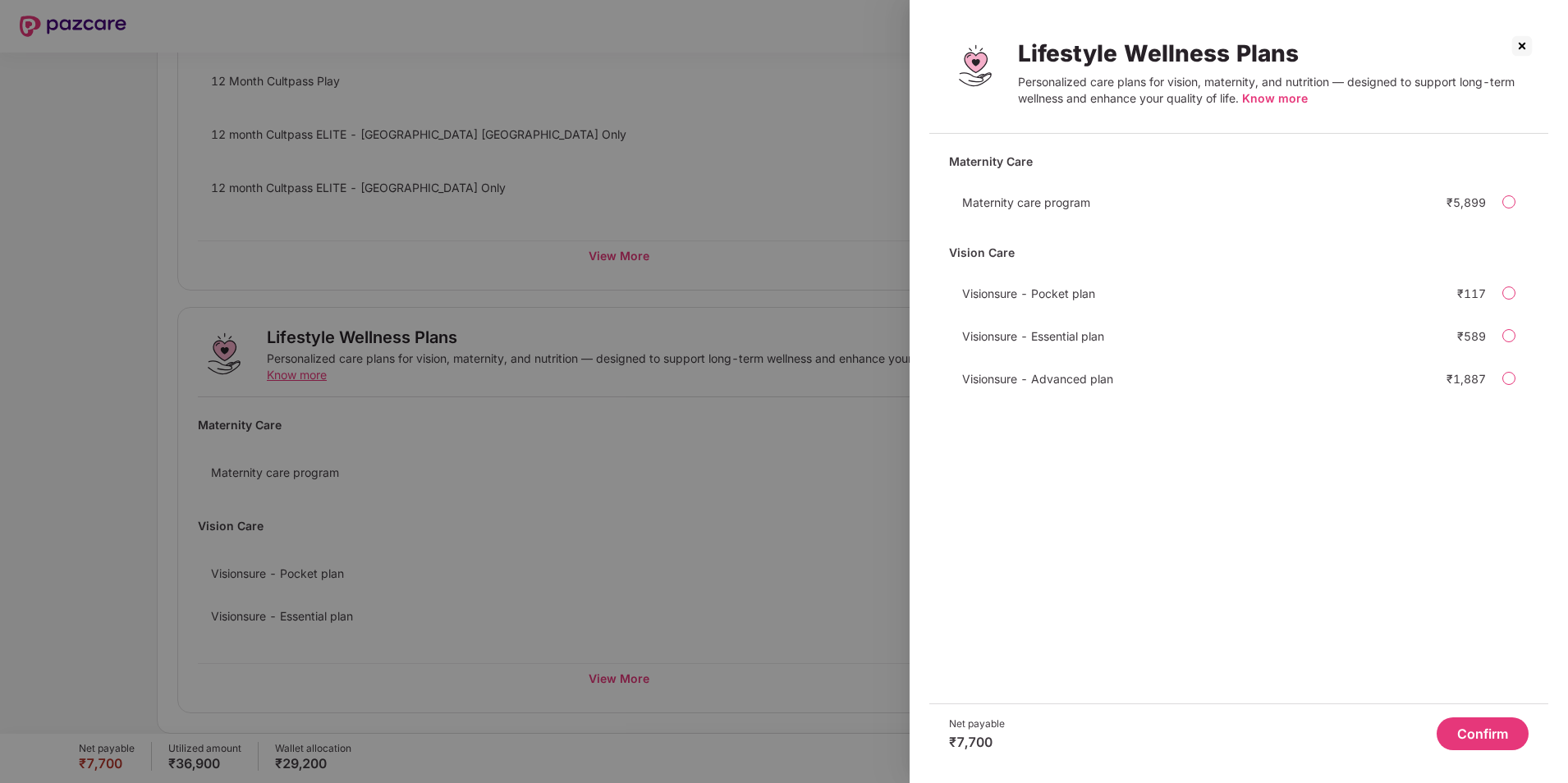
click at [1523, 39] on img at bounding box center [1521, 46] width 26 height 26
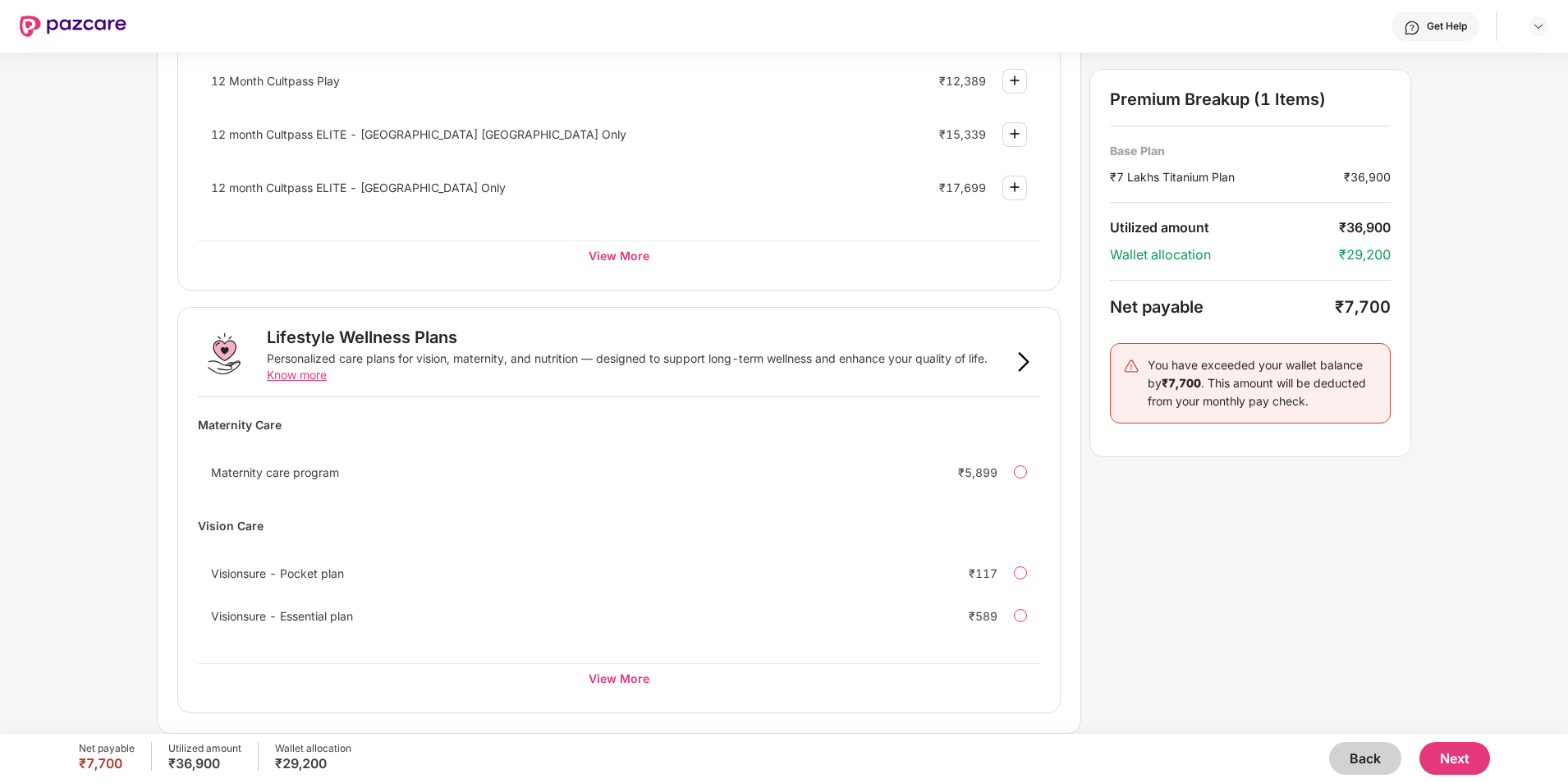
click at [1452, 747] on button "Next" at bounding box center [1454, 759] width 70 height 33
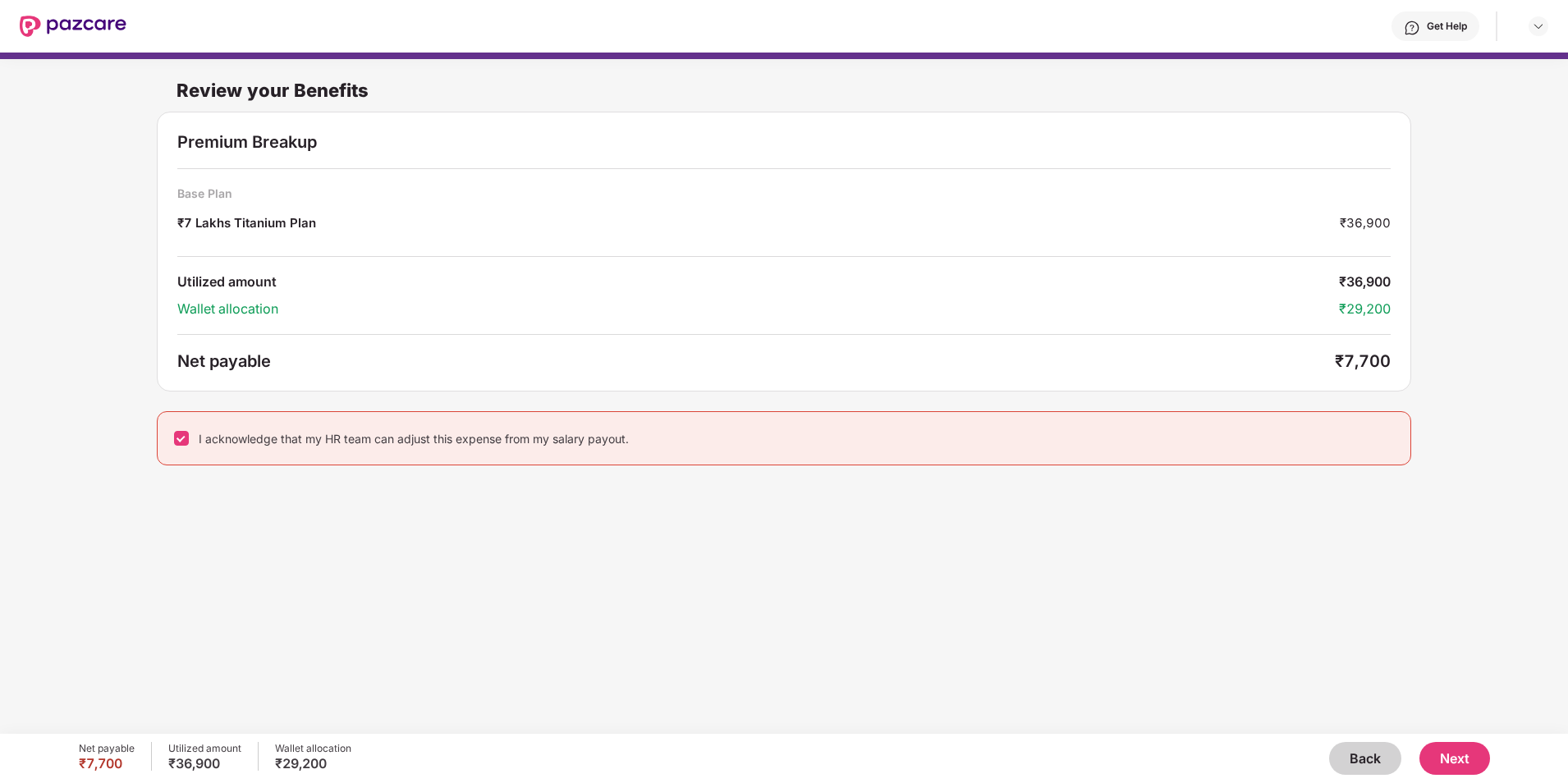
click at [1466, 753] on button "Next" at bounding box center [1454, 759] width 70 height 33
